Goal: Transaction & Acquisition: Purchase product/service

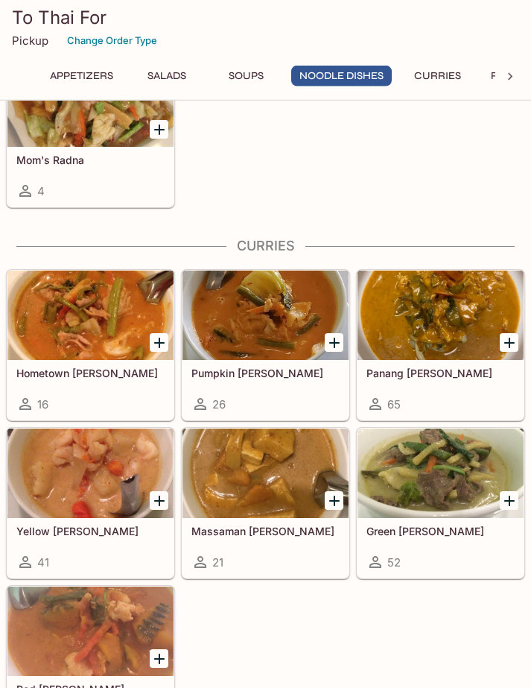
scroll to position [1130, 0]
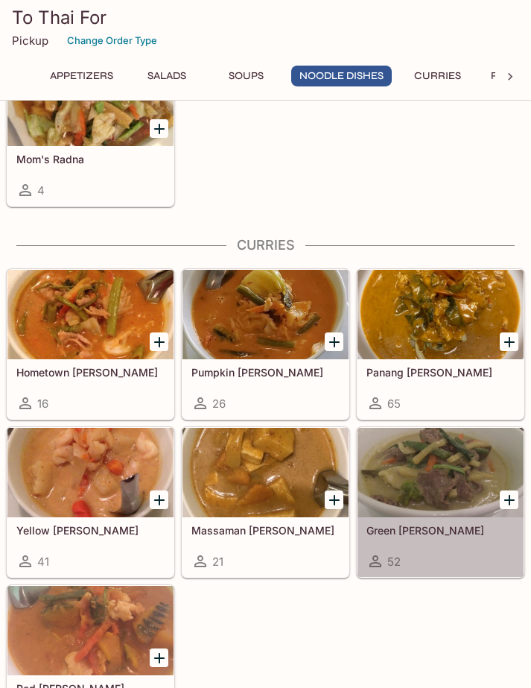
click at [461, 474] on div at bounding box center [441, 472] width 166 height 89
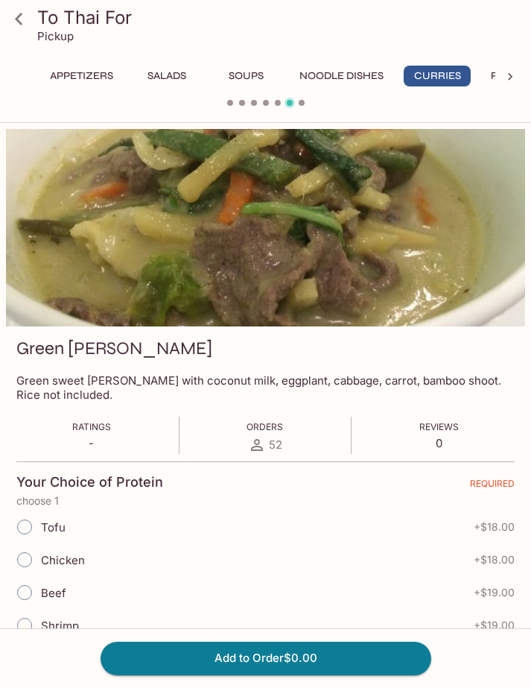
click at [30, 563] on input "Chicken" at bounding box center [24, 559] width 31 height 31
radio input "true"
click at [35, 563] on input "Chicken" at bounding box center [24, 559] width 31 height 31
click at [37, 557] on input "Chicken" at bounding box center [24, 559] width 31 height 31
click at [39, 552] on input "Chicken" at bounding box center [24, 559] width 31 height 31
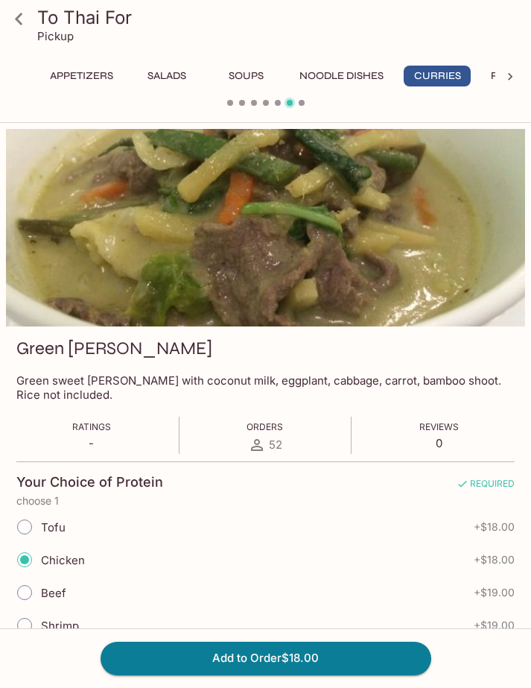
click at [20, 21] on icon at bounding box center [19, 19] width 26 height 26
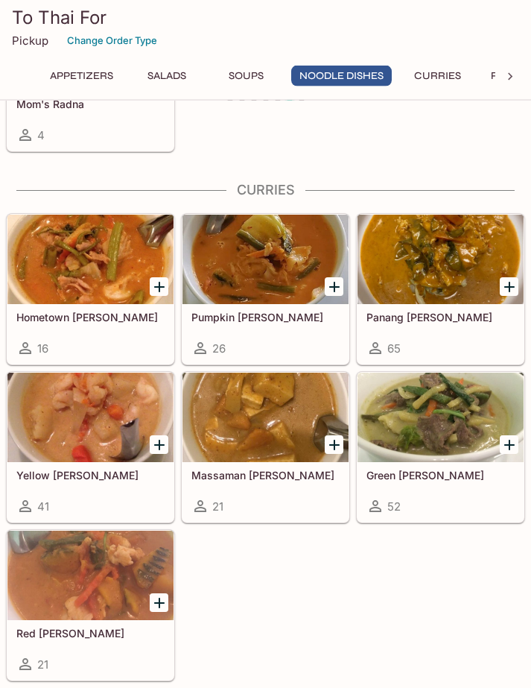
scroll to position [1113, 0]
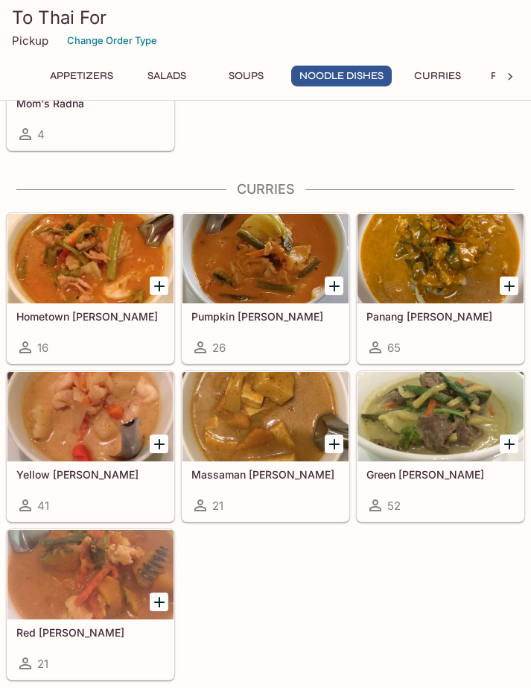
click at [115, 581] on div at bounding box center [90, 574] width 166 height 89
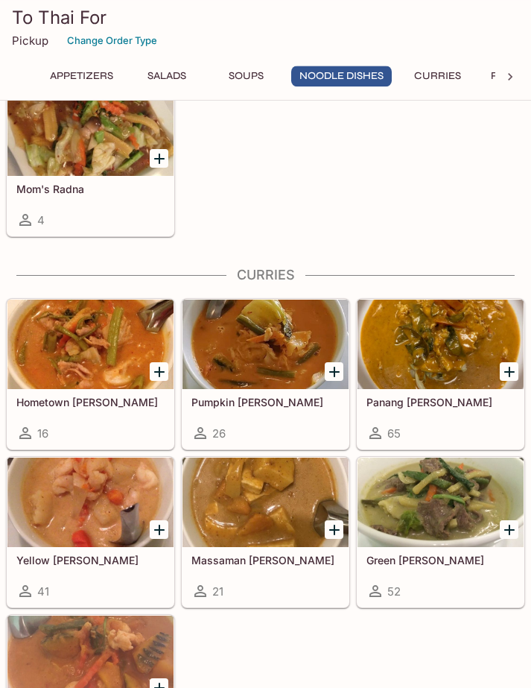
scroll to position [1027, 0]
click at [445, 360] on div at bounding box center [441, 344] width 166 height 89
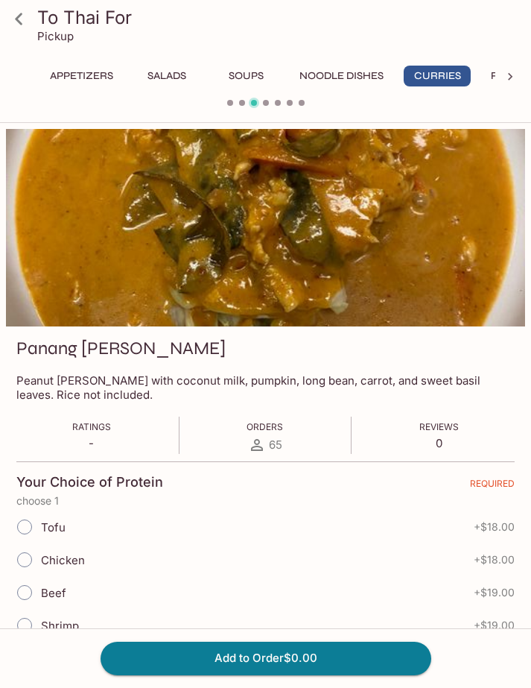
click at [25, 23] on icon at bounding box center [19, 19] width 26 height 26
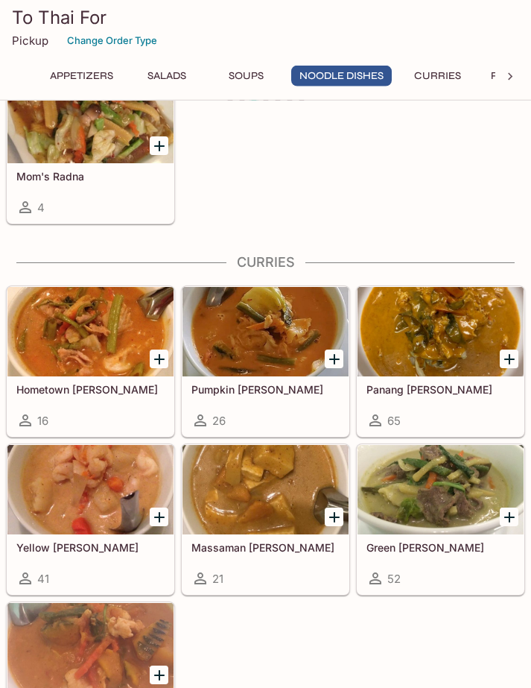
scroll to position [1041, 0]
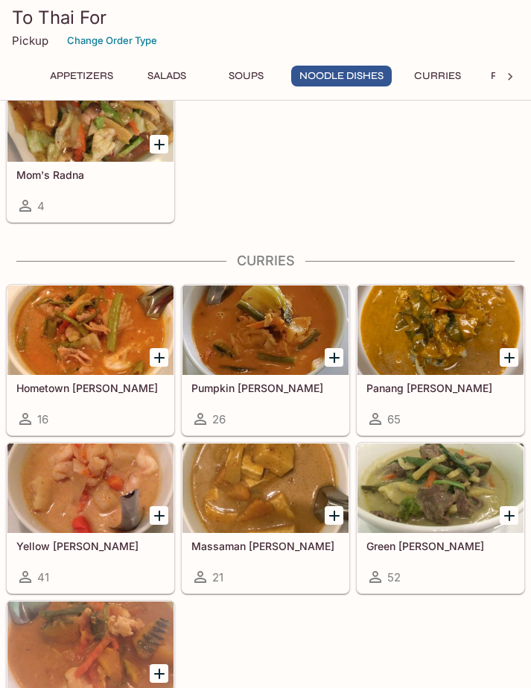
click at [116, 644] on div at bounding box center [90, 645] width 166 height 89
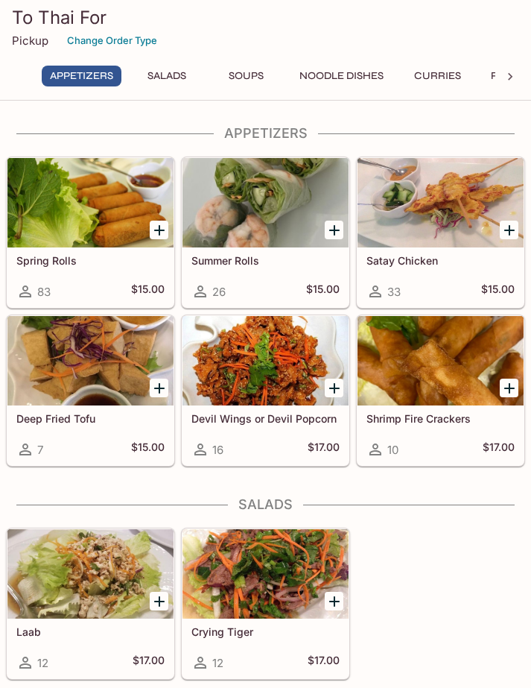
click at [333, 224] on icon "Add Summer Rolls" at bounding box center [335, 230] width 18 height 18
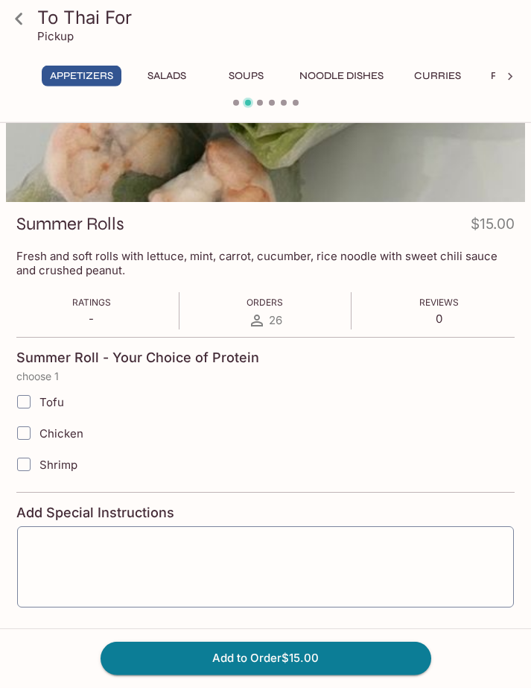
scroll to position [125, 0]
click at [35, 398] on input "Tofu" at bounding box center [24, 401] width 30 height 30
checkbox input "true"
click at [329, 674] on button "Add to Order $15.00" at bounding box center [266, 658] width 331 height 33
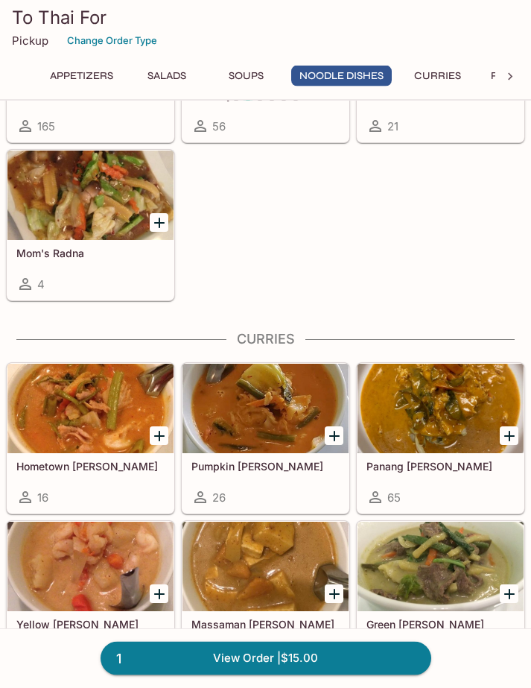
scroll to position [965, 0]
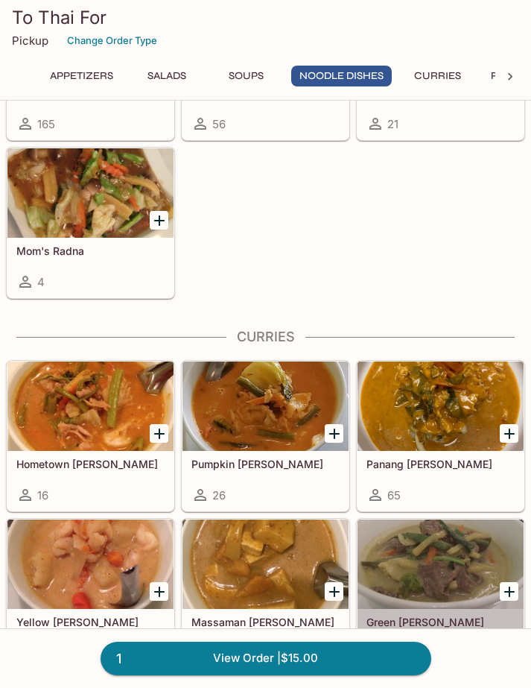
click at [443, 569] on div at bounding box center [441, 563] width 166 height 89
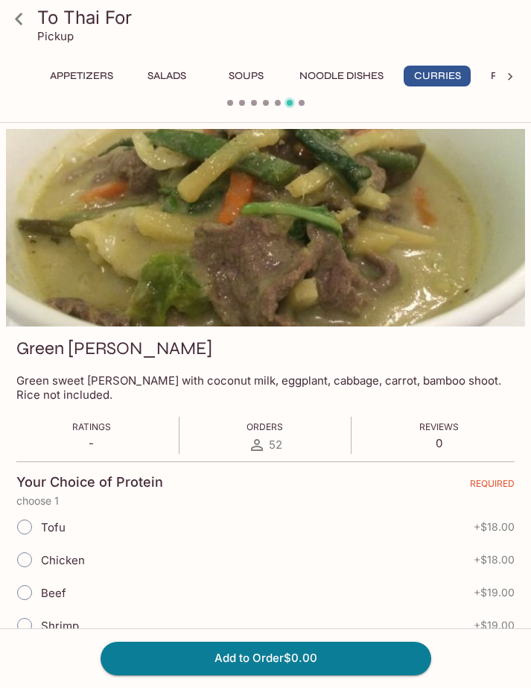
click at [32, 561] on input "Chicken" at bounding box center [24, 559] width 31 height 31
radio input "true"
click at [329, 674] on button "Add to Order $18.00" at bounding box center [266, 658] width 331 height 33
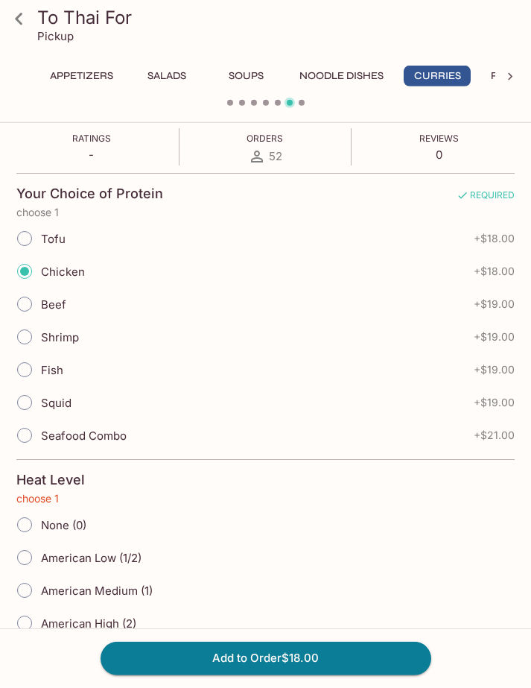
scroll to position [291, 0]
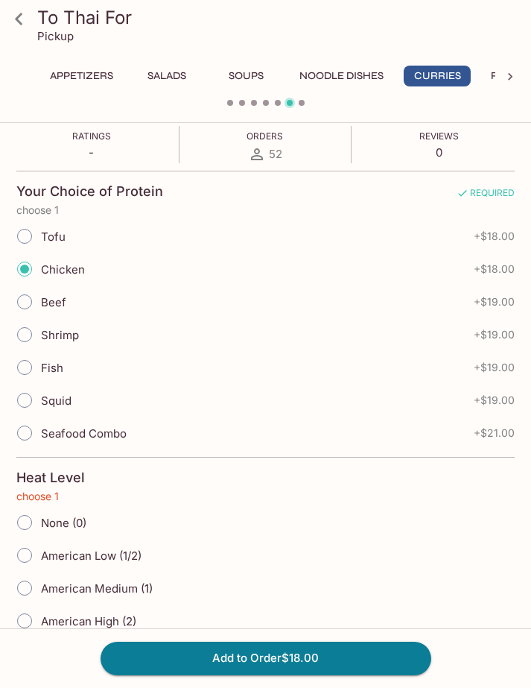
click at [31, 595] on input "American Medium (1)" at bounding box center [24, 587] width 31 height 31
radio input "true"
click at [332, 674] on button "Add to Order $18.00" at bounding box center [266, 658] width 331 height 33
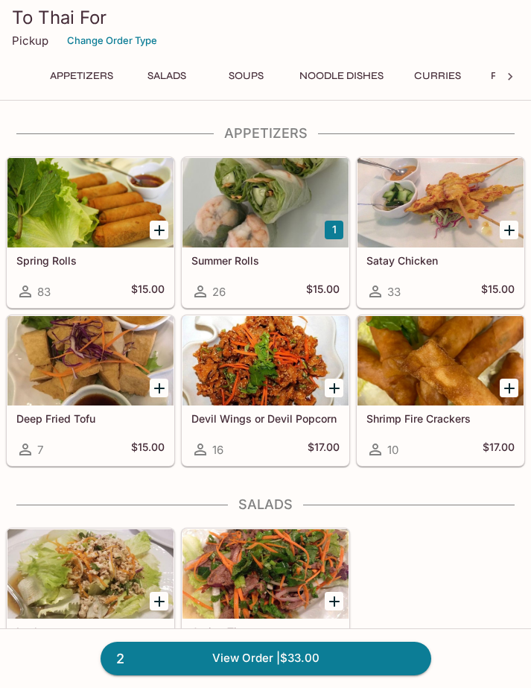
click at [351, 674] on link "2 View Order | $33.00" at bounding box center [266, 658] width 331 height 33
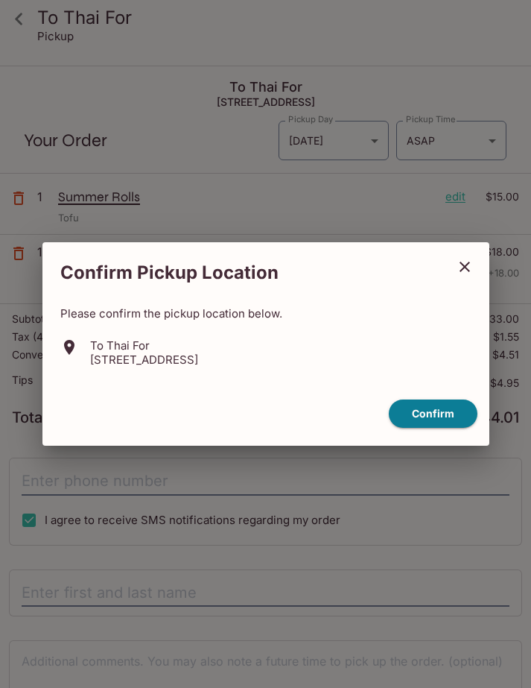
click at [429, 428] on button "Confirm" at bounding box center [433, 413] width 89 height 29
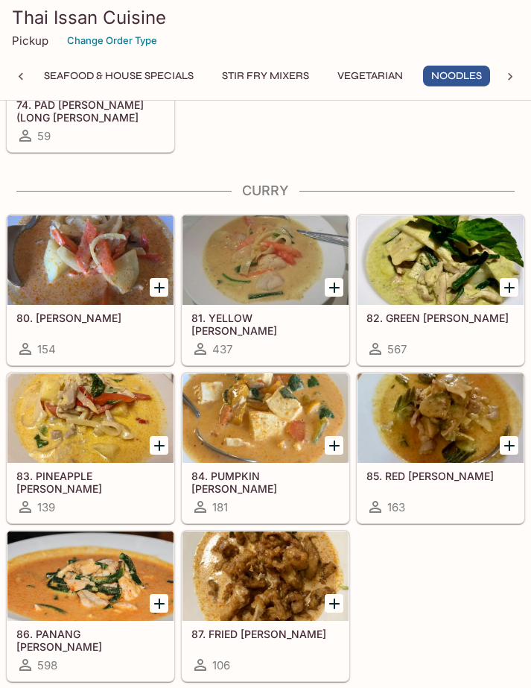
scroll to position [3652, 0]
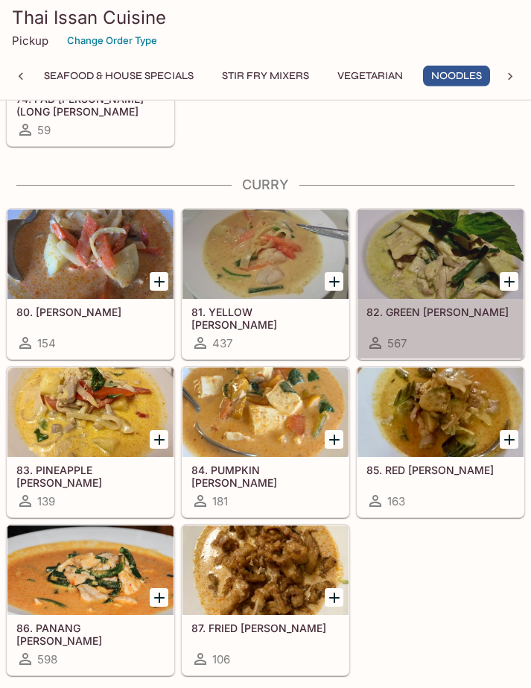
click at [447, 273] on div at bounding box center [441, 253] width 166 height 89
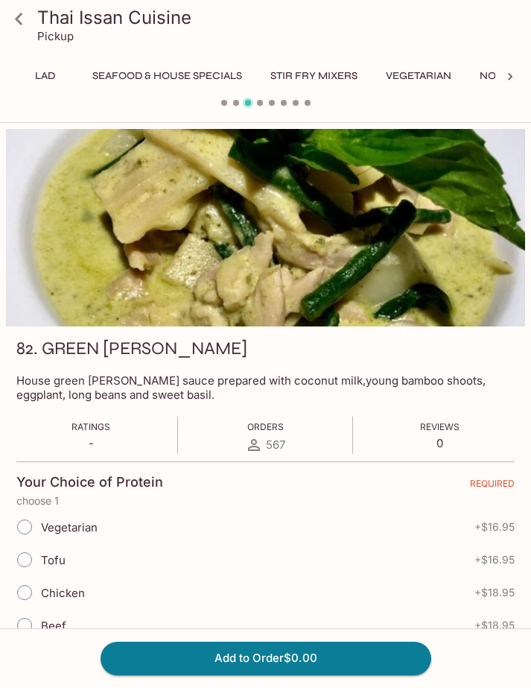
scroll to position [0, 329]
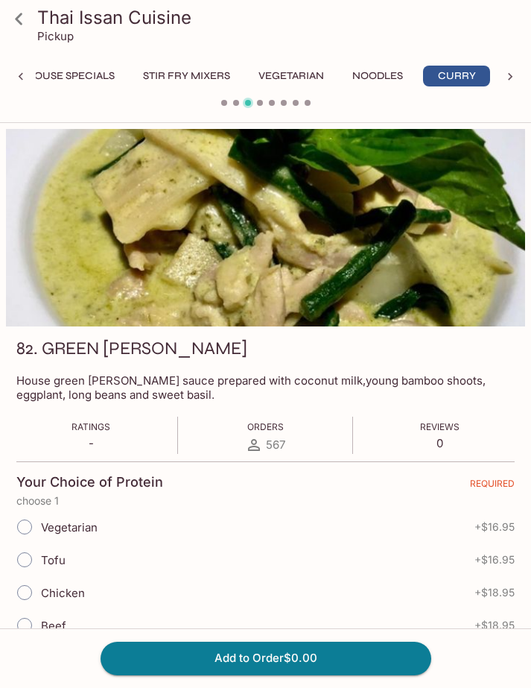
click at [35, 594] on input "Chicken" at bounding box center [24, 592] width 31 height 31
radio input "true"
click at [353, 674] on button "Add to Order $18.95" at bounding box center [266, 658] width 331 height 33
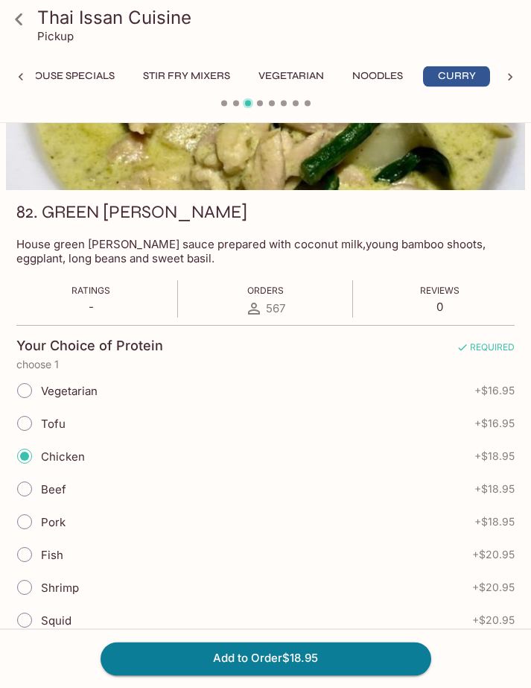
scroll to position [147, 0]
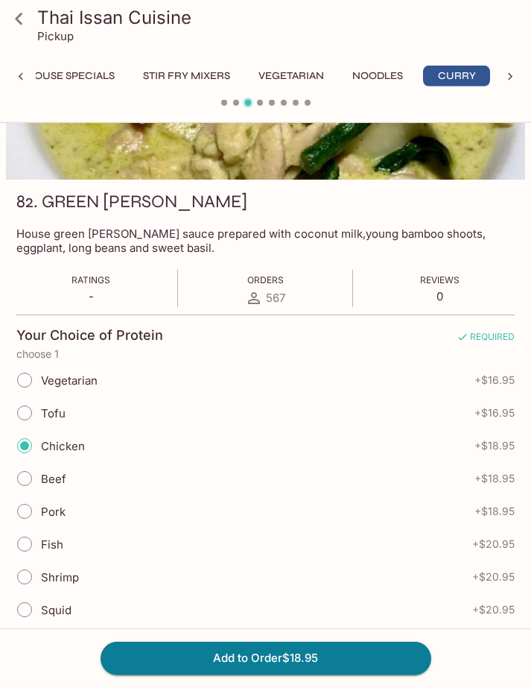
click at [359, 674] on button "Add to Order $18.95" at bounding box center [266, 658] width 331 height 33
click at [336, 674] on button "Add to Order $18.95" at bounding box center [266, 658] width 331 height 33
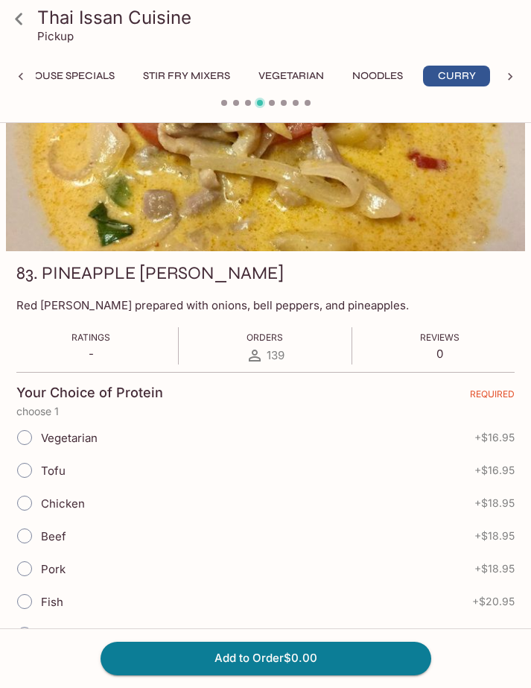
scroll to position [0, 0]
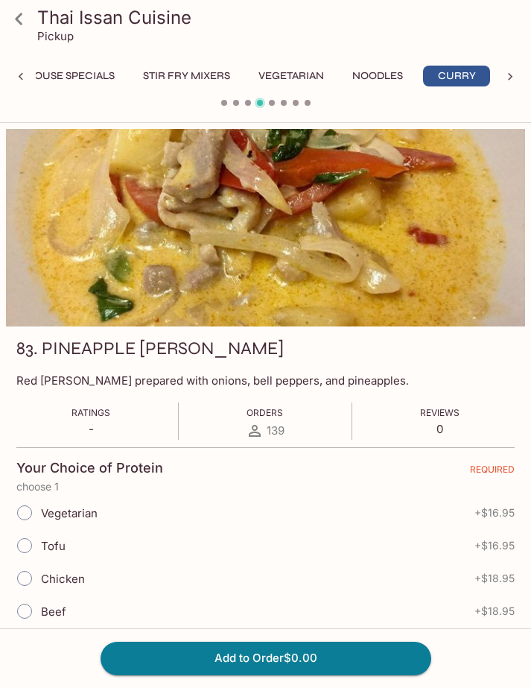
click at [31, 23] on icon at bounding box center [19, 19] width 26 height 26
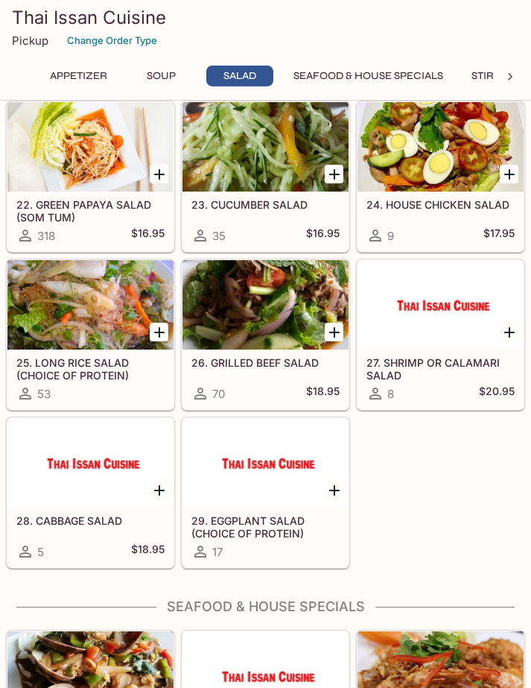
scroll to position [957, 0]
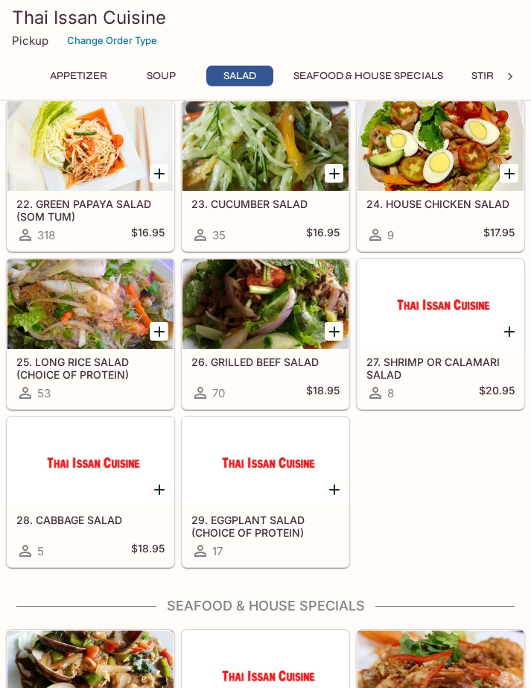
click at [151, 174] on icon "Add 22. GREEN PAPAYA SALAD (SOM TUM)" at bounding box center [160, 174] width 18 height 18
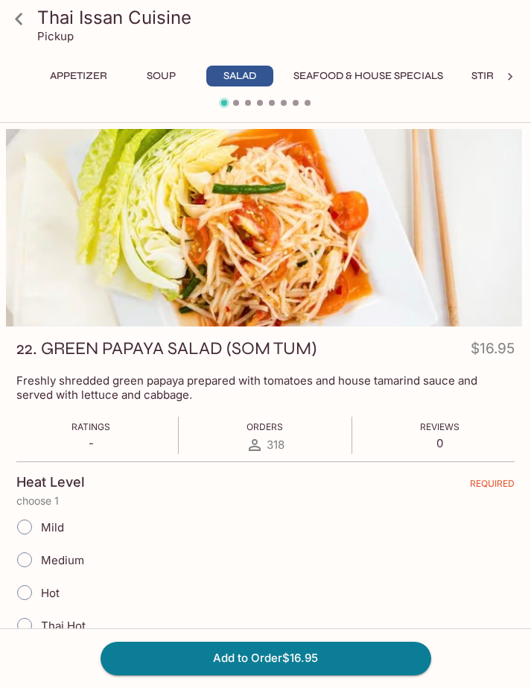
click at [32, 559] on input "Medium" at bounding box center [24, 559] width 31 height 31
radio input "true"
click at [345, 674] on button "Add to Order $16.95" at bounding box center [266, 658] width 331 height 33
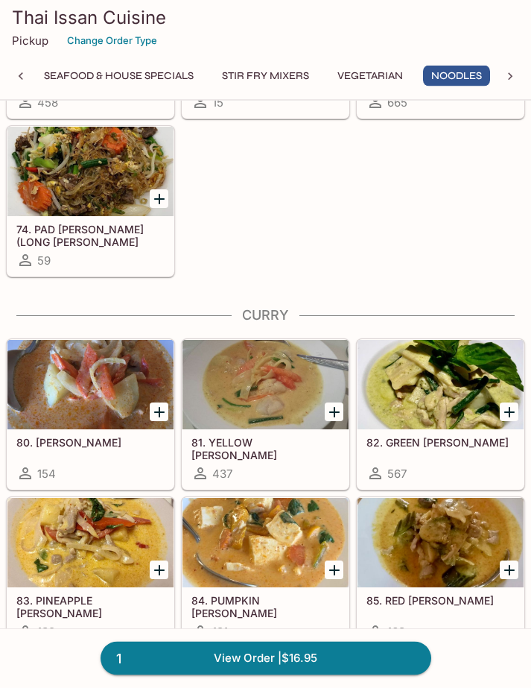
scroll to position [3522, 0]
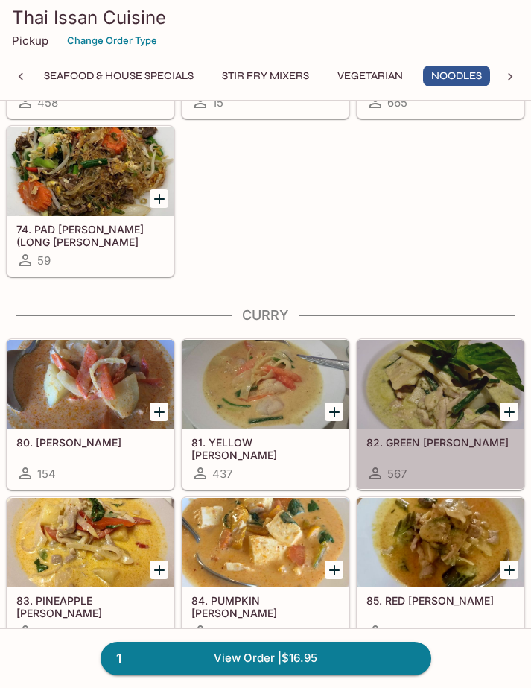
click at [446, 409] on div at bounding box center [441, 384] width 166 height 89
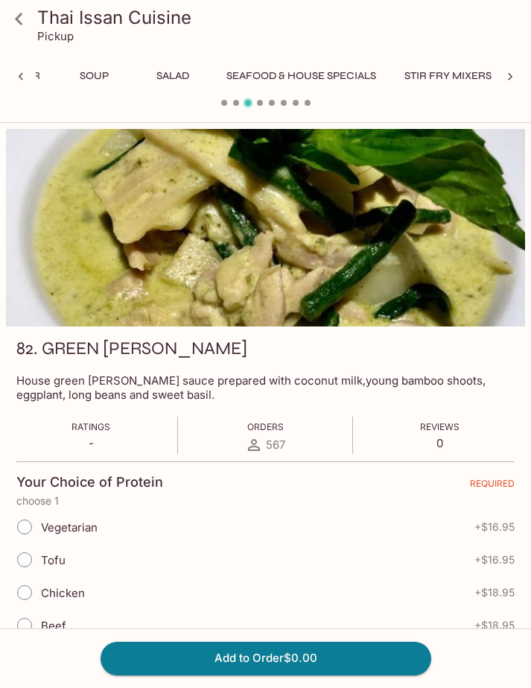
scroll to position [0, 329]
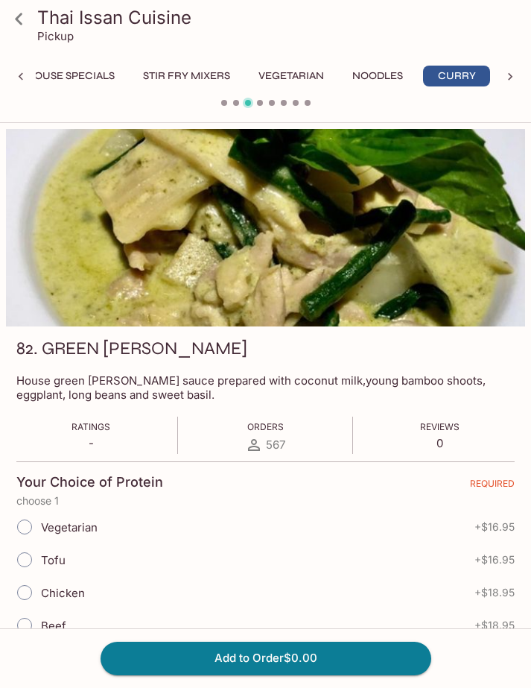
click at [34, 593] on input "Chicken" at bounding box center [24, 592] width 31 height 31
radio input "true"
click at [351, 674] on button "Add to Order $18.95" at bounding box center [266, 658] width 331 height 33
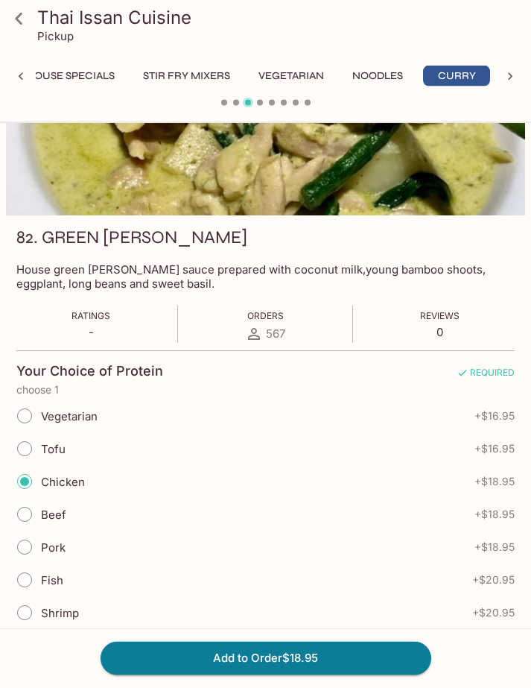
scroll to position [147, 0]
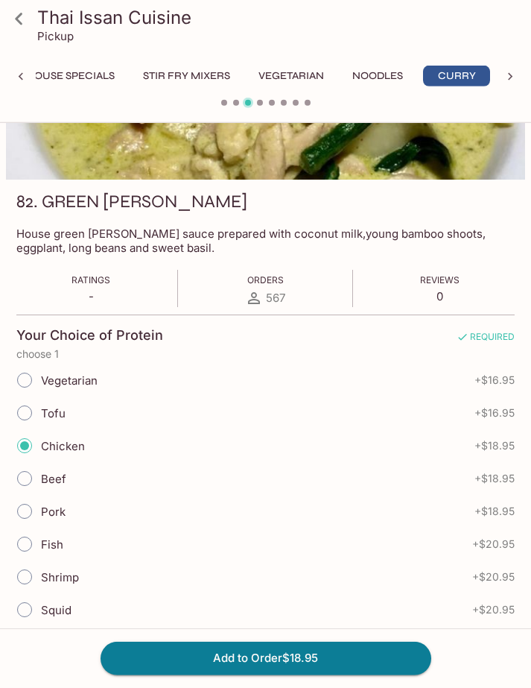
click at [349, 674] on button "Add to Order $18.95" at bounding box center [266, 658] width 331 height 33
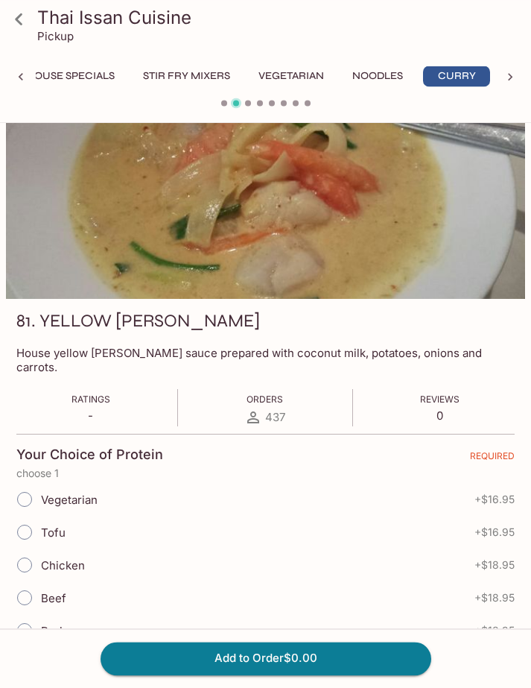
scroll to position [0, 0]
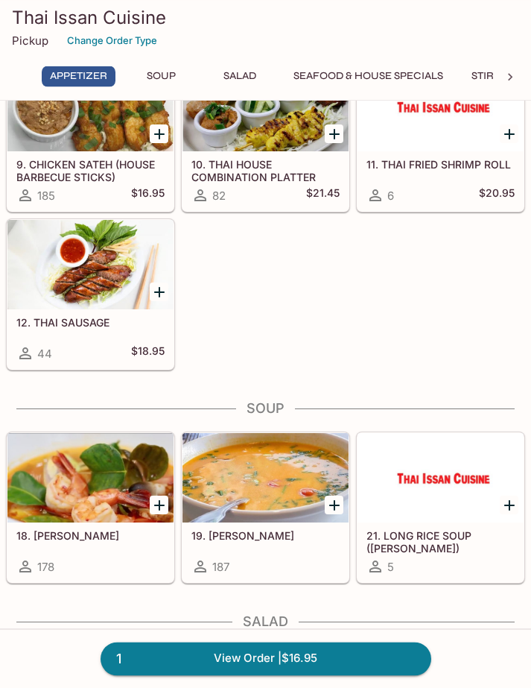
scroll to position [411, 0]
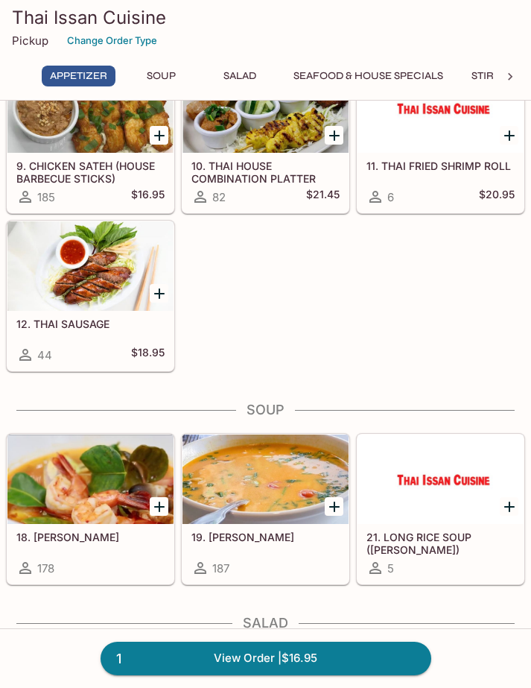
click at [37, 34] on p "Pickup" at bounding box center [30, 41] width 37 height 14
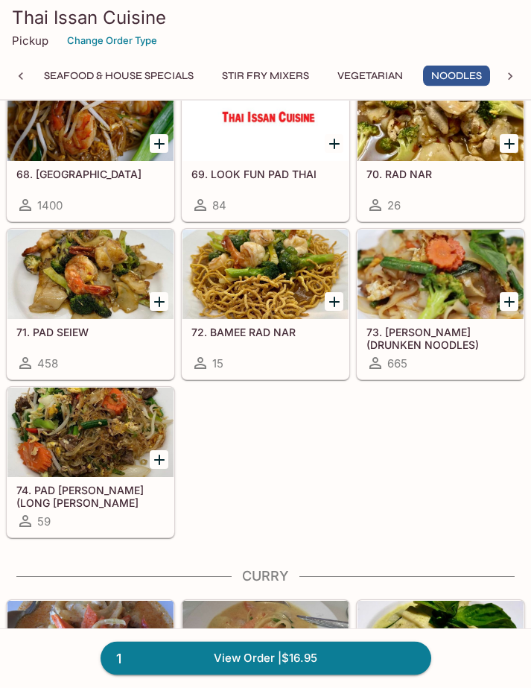
scroll to position [0, 250]
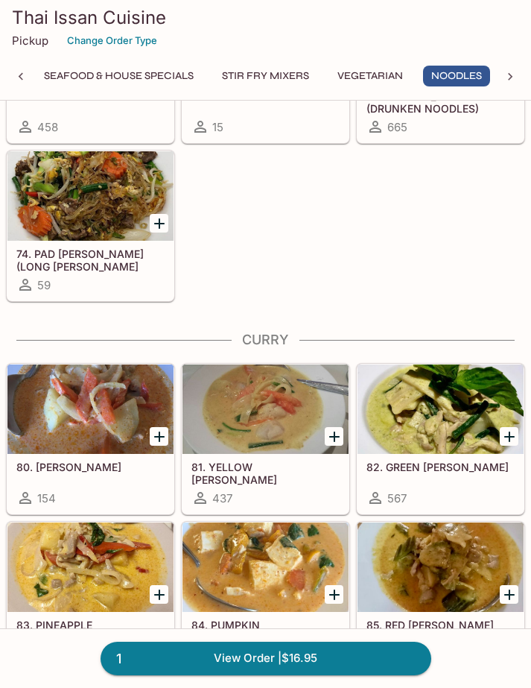
click at [501, 439] on icon "Add 82. GREEN CURRY" at bounding box center [510, 437] width 18 height 18
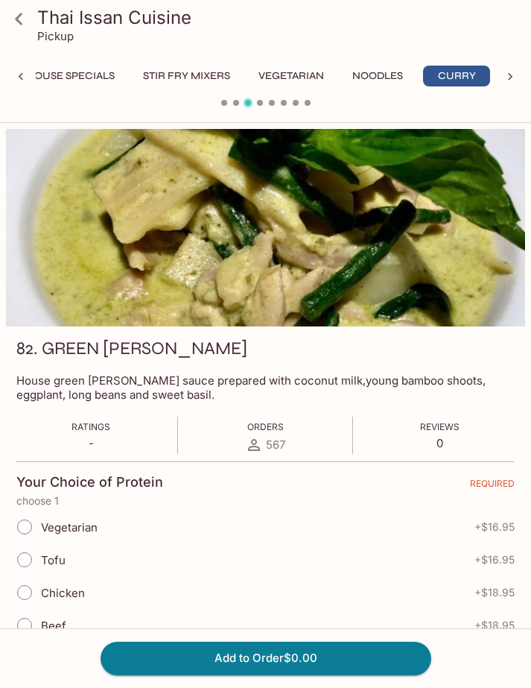
click at [35, 596] on input "Chicken" at bounding box center [24, 592] width 31 height 31
radio input "true"
click at [343, 674] on button "Add to Order $18.95" at bounding box center [266, 658] width 331 height 33
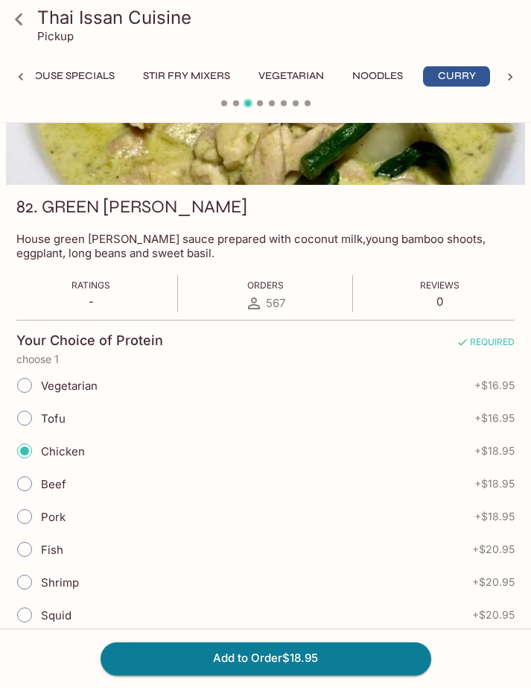
scroll to position [147, 0]
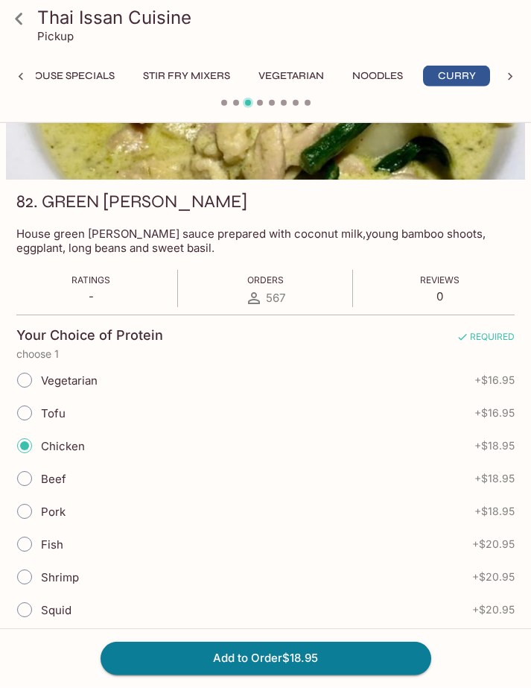
click at [339, 674] on button "Add to Order $18.95" at bounding box center [266, 658] width 331 height 33
click at [345, 674] on button "Add to Order $18.95" at bounding box center [266, 658] width 331 height 33
click at [312, 657] on button "Add to Order $18.95" at bounding box center [266, 658] width 331 height 33
click at [323, 654] on button "Add to Order $18.95" at bounding box center [266, 658] width 331 height 33
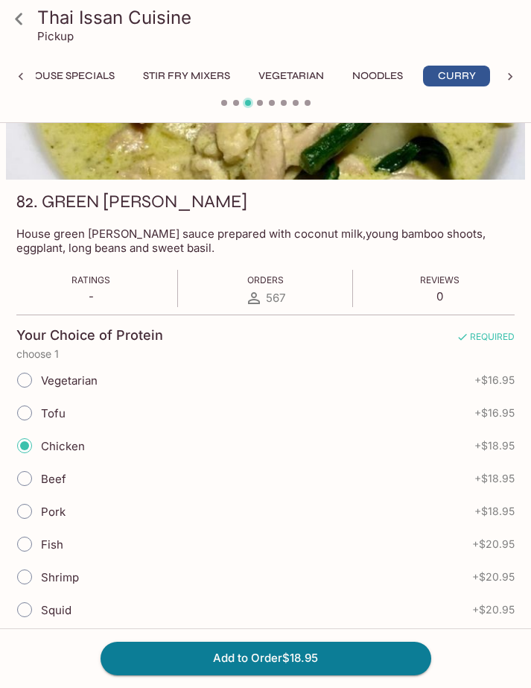
click at [323, 659] on button "Add to Order $18.95" at bounding box center [266, 658] width 331 height 33
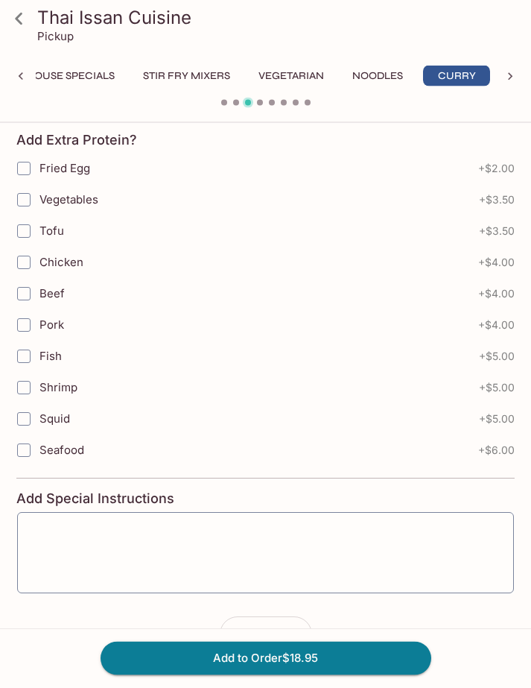
scroll to position [1070, 0]
click at [380, 674] on button "Add to Order $18.95" at bounding box center [266, 658] width 331 height 33
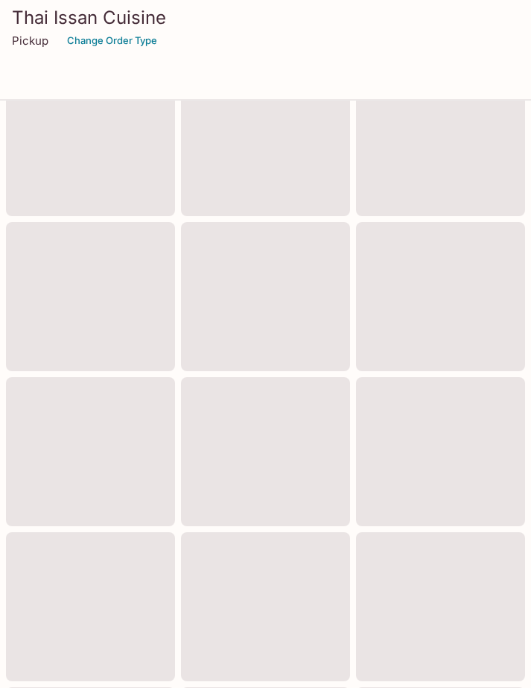
scroll to position [777, 0]
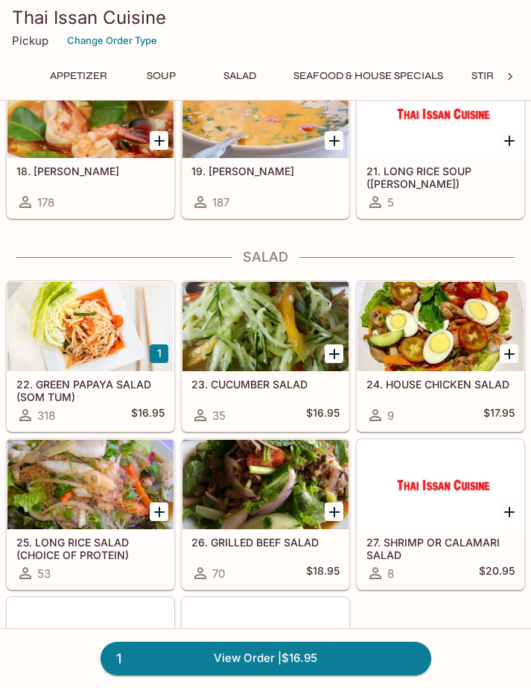
click at [358, 647] on link "1 View Order | $16.95" at bounding box center [266, 658] width 331 height 33
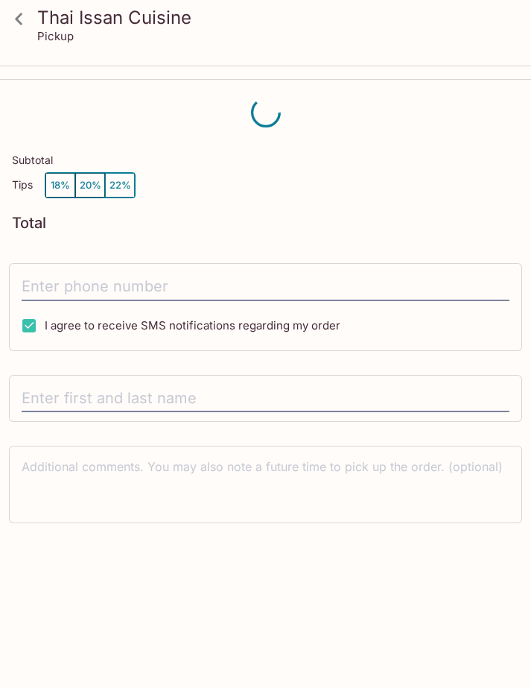
scroll to position [66, 0]
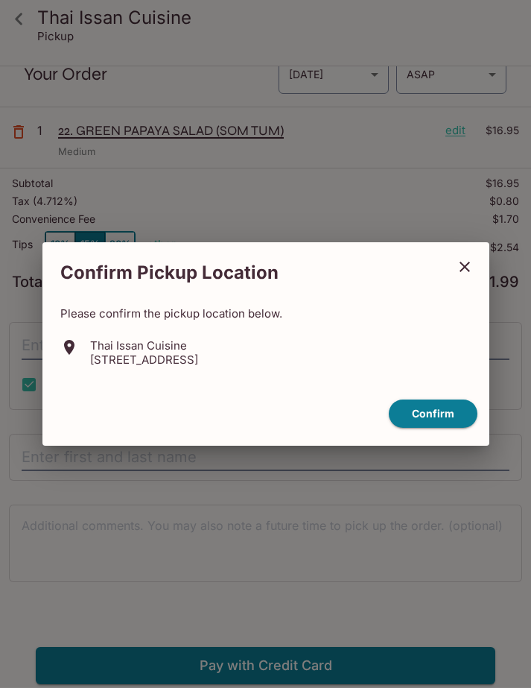
click at [442, 408] on button "Confirm" at bounding box center [433, 413] width 89 height 29
